Goal: Complete application form

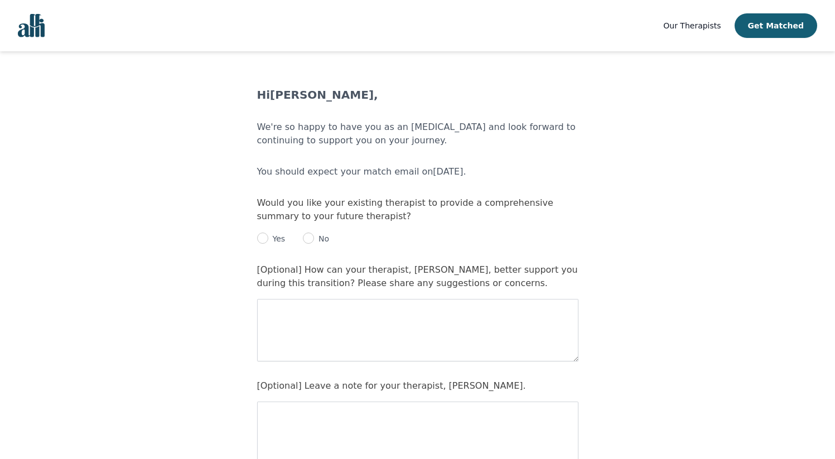
click at [276, 242] on p "Yes" at bounding box center [276, 238] width 17 height 11
click at [267, 240] on div "Yes" at bounding box center [271, 238] width 28 height 13
click at [272, 239] on p "Yes" at bounding box center [276, 238] width 17 height 11
click at [261, 238] on input "radio" at bounding box center [262, 238] width 11 height 11
radio input "true"
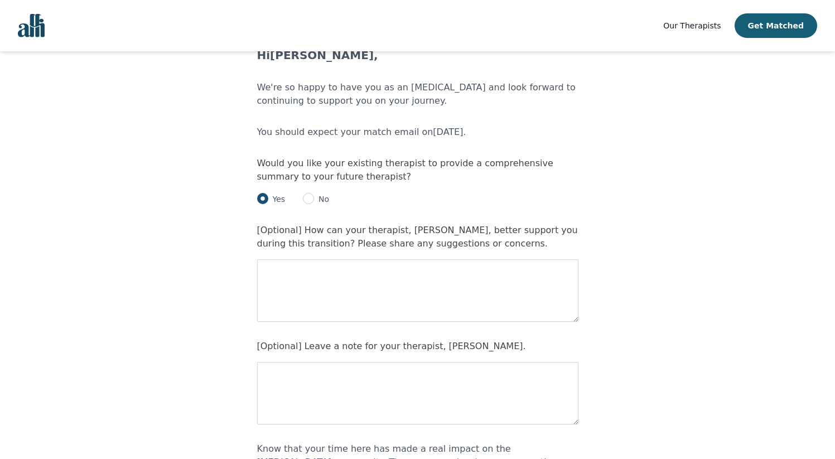
scroll to position [197, 0]
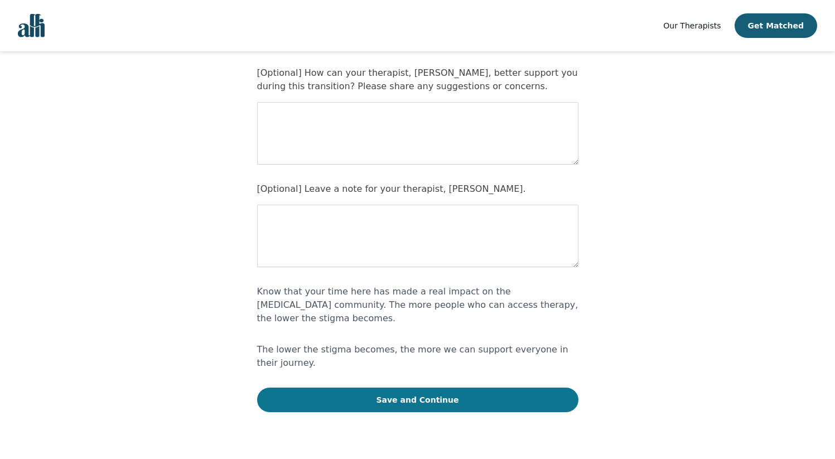
click at [463, 391] on button "Save and Continue" at bounding box center [417, 400] width 321 height 25
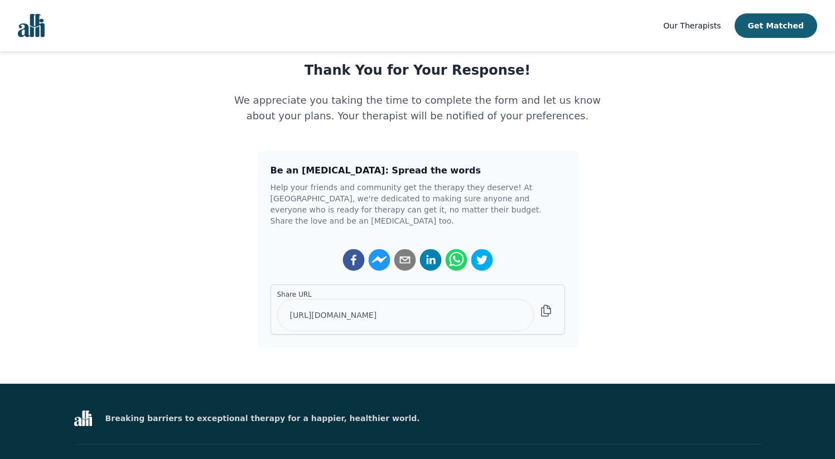
scroll to position [161, 0]
